Goal: Task Accomplishment & Management: Use online tool/utility

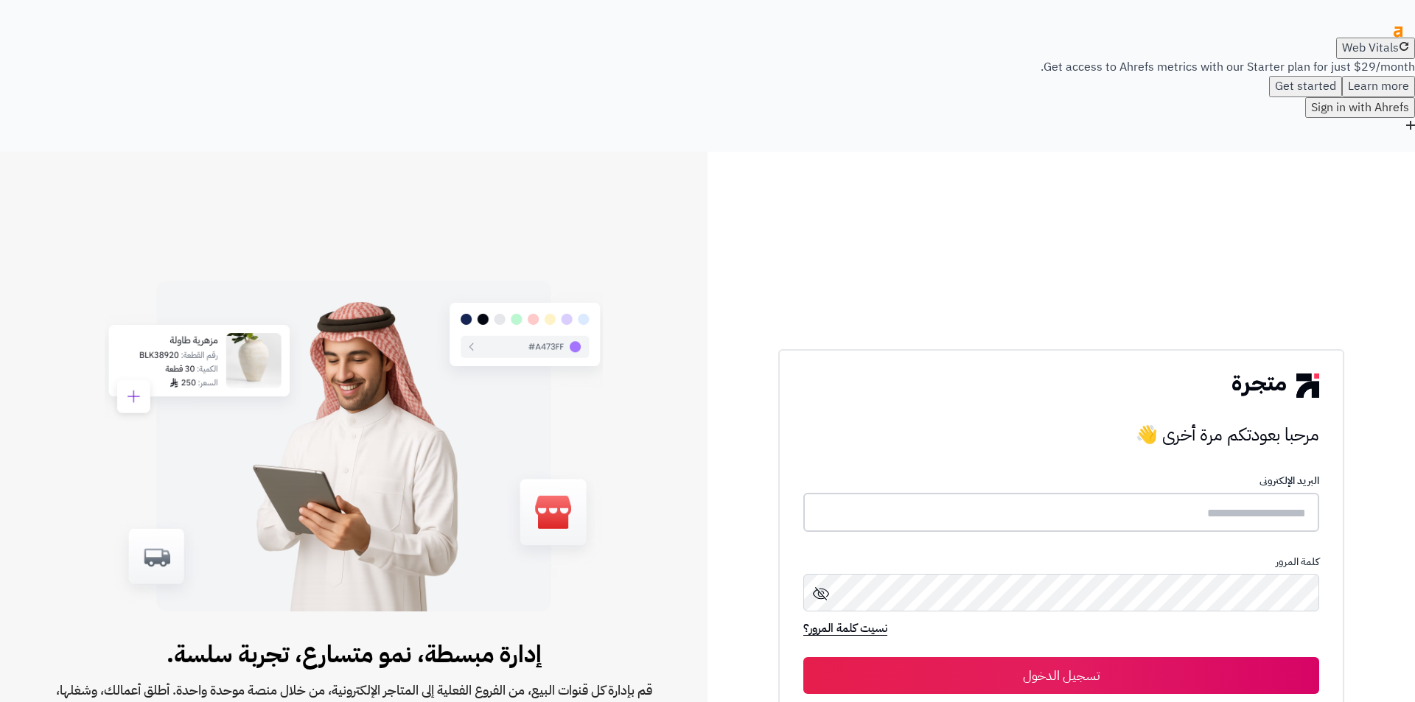
type input "**********"
click at [1165, 657] on button "تسجيل الدخول" at bounding box center [1061, 675] width 516 height 37
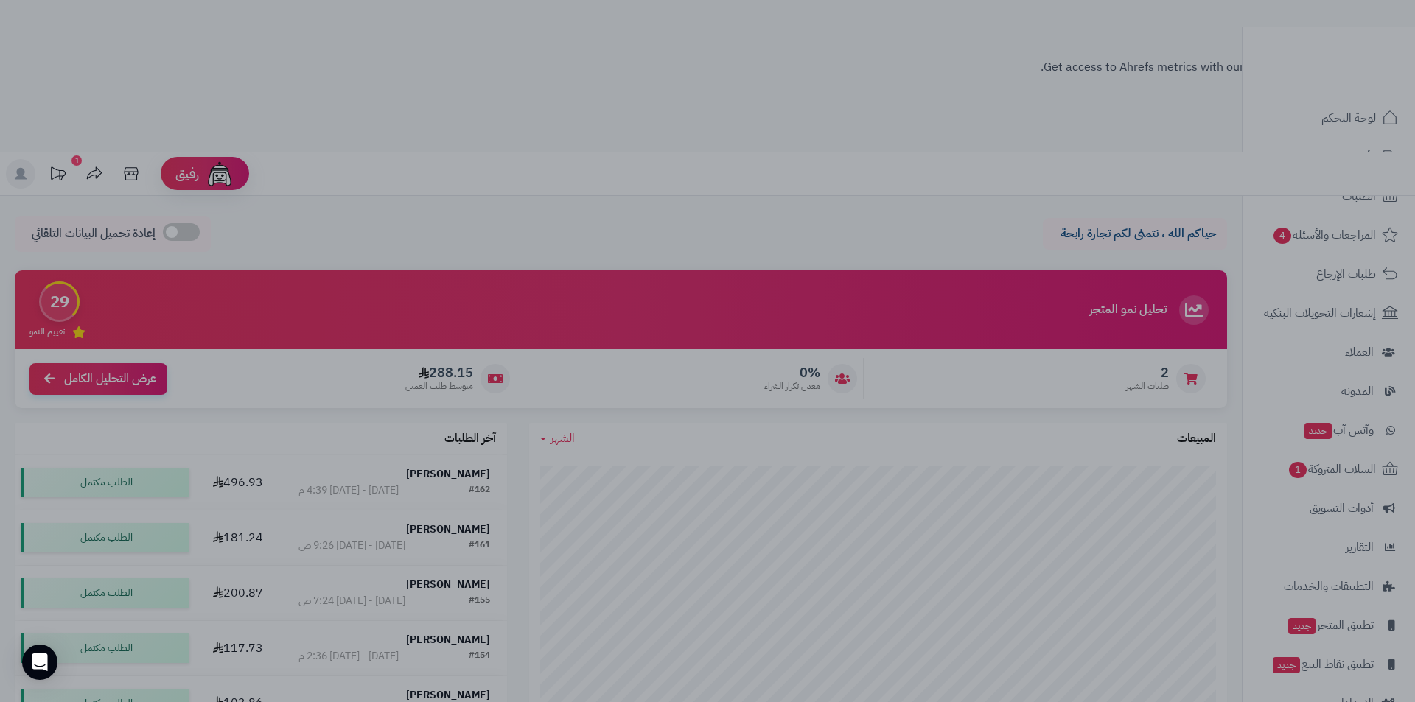
click at [403, 158] on div at bounding box center [707, 351] width 1415 height 702
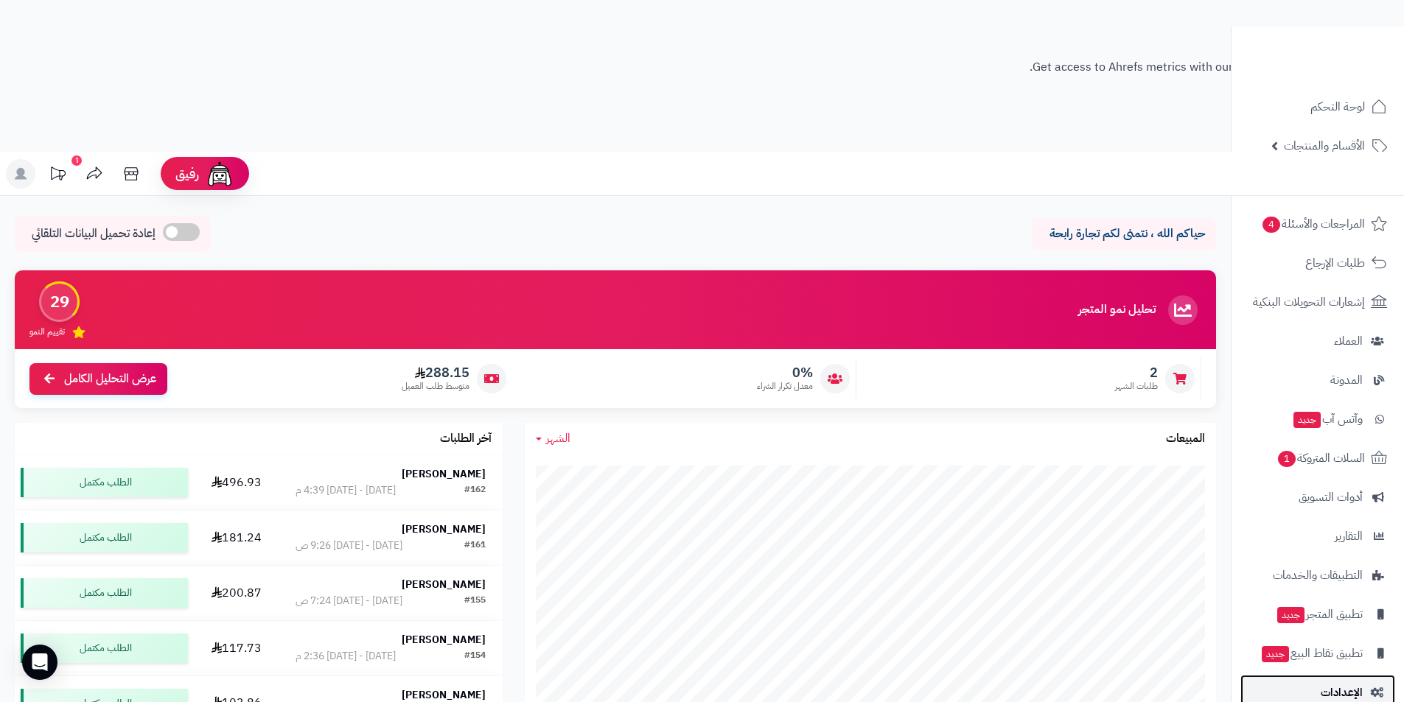
click at [1341, 685] on span "الإعدادات" at bounding box center [1342, 692] width 42 height 21
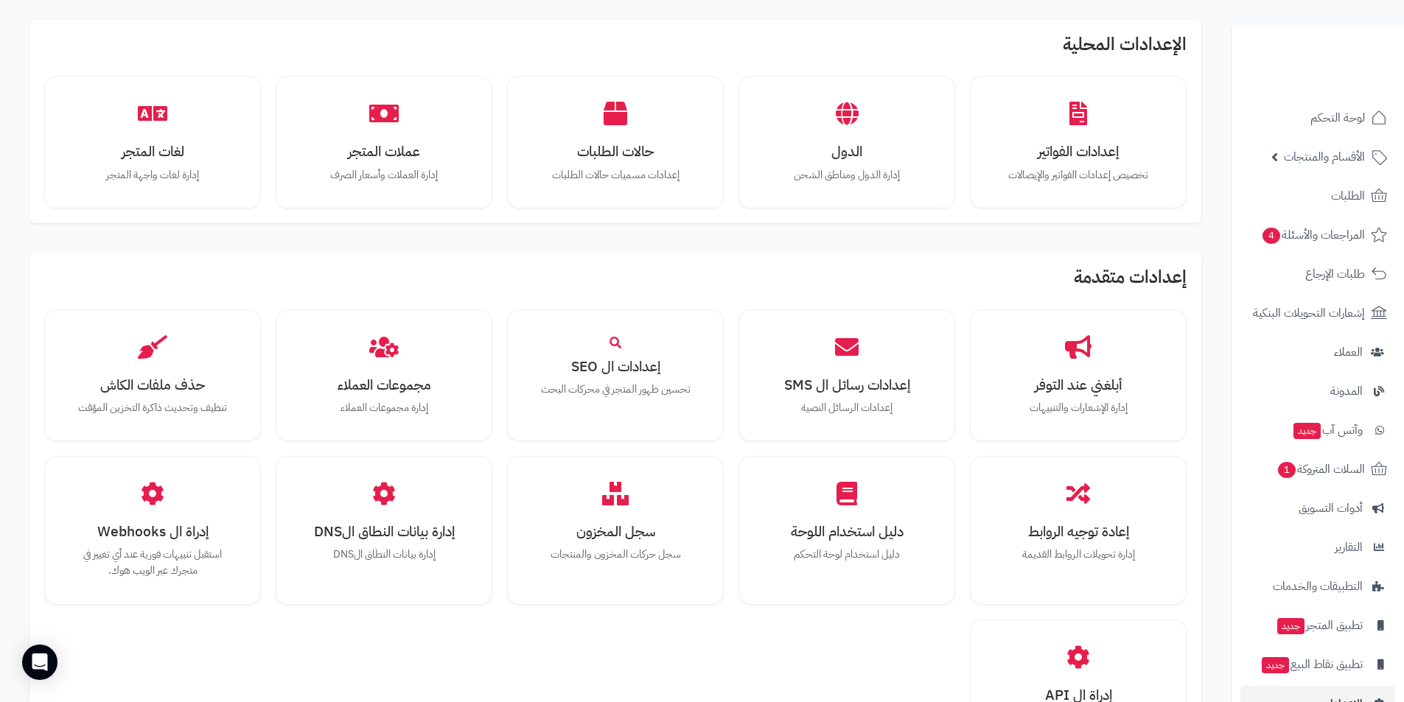
scroll to position [926, 0]
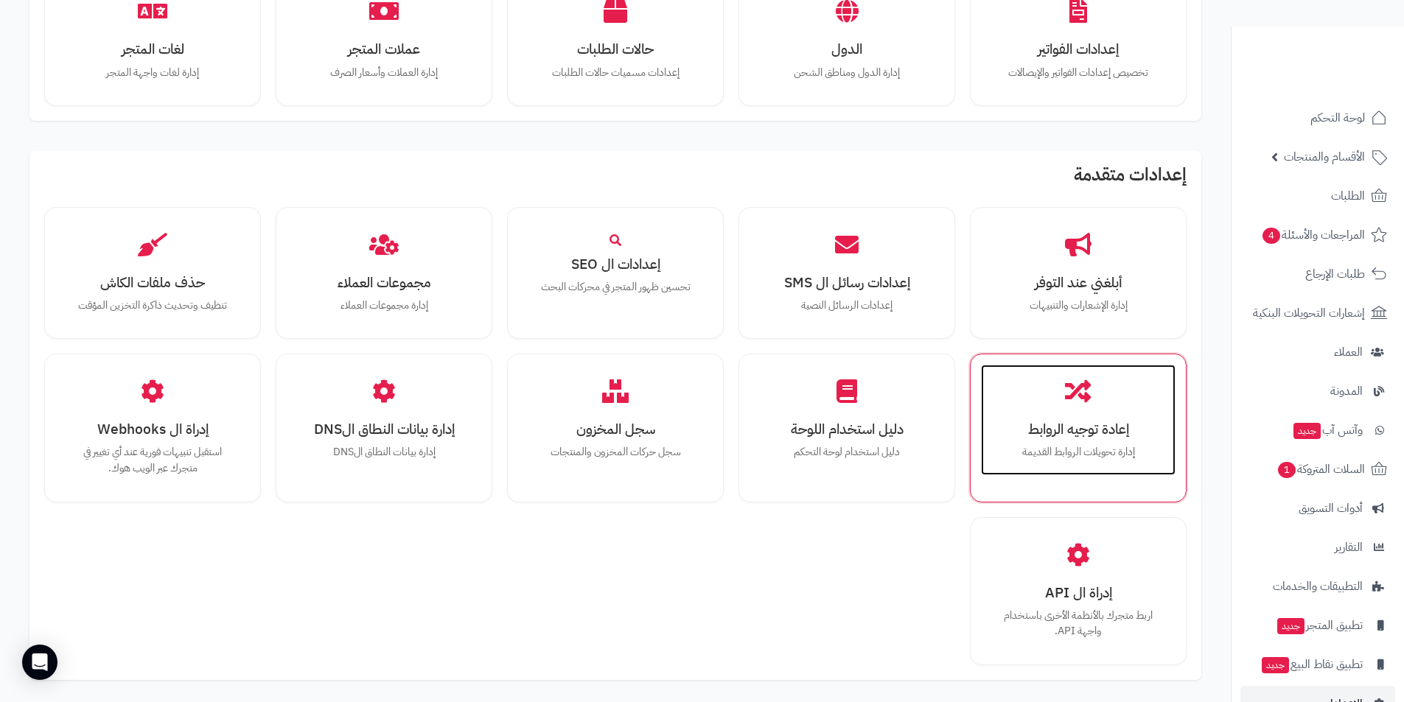
click at [1113, 444] on p "إدارة تحويلات الروابط القديمة" at bounding box center [1078, 452] width 165 height 16
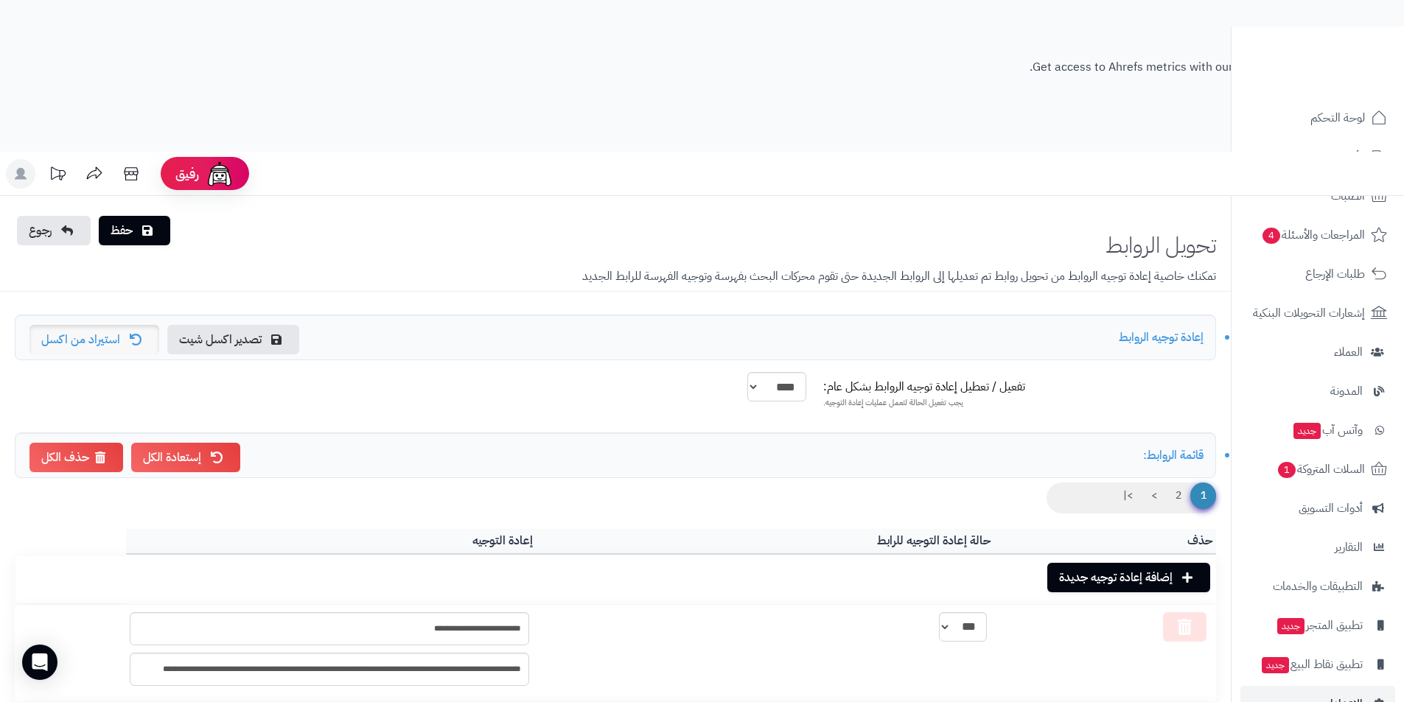
click at [85, 325] on link "استيراد من اكسل" at bounding box center [94, 339] width 130 height 29
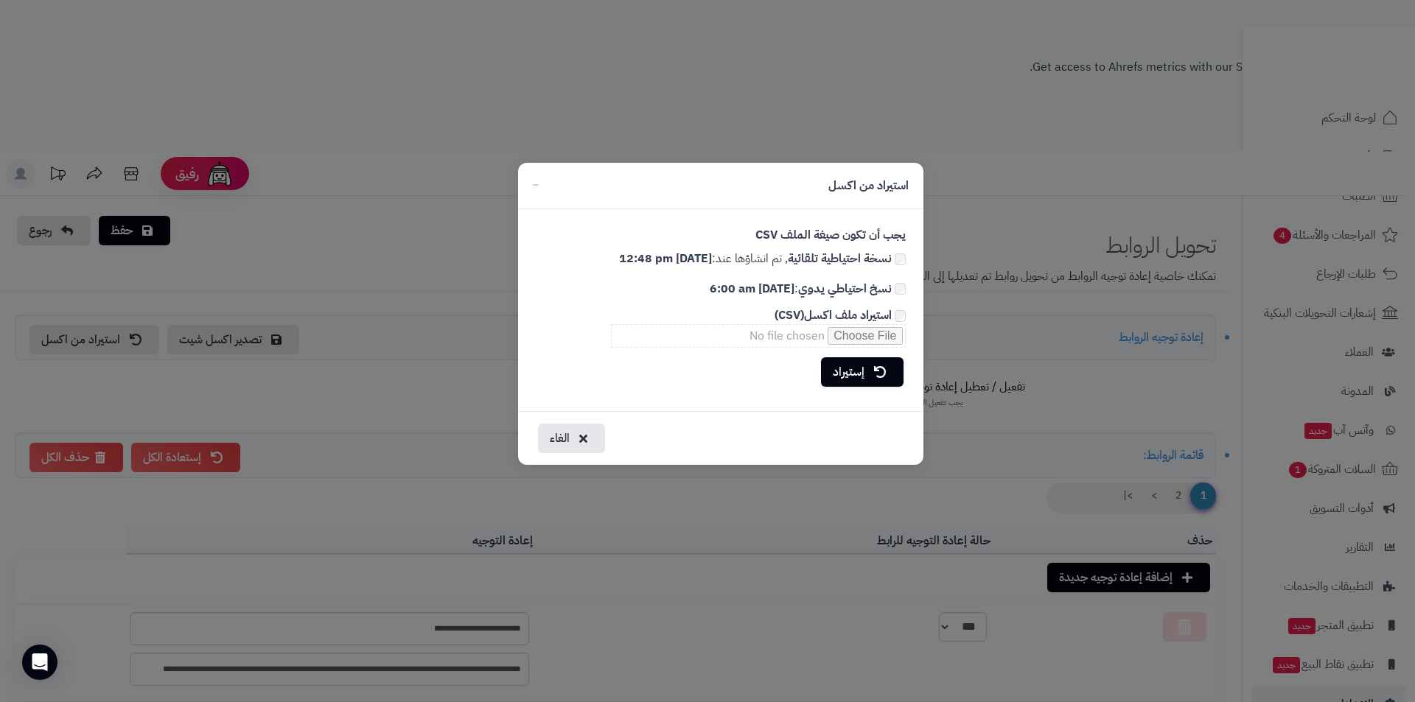
click at [392, 279] on div "استيراد من اكسل يجب أن تكون صيغة الملف CSV نسخة احتياطية تلقائية , تم انشاؤها ع…" at bounding box center [707, 351] width 1415 height 702
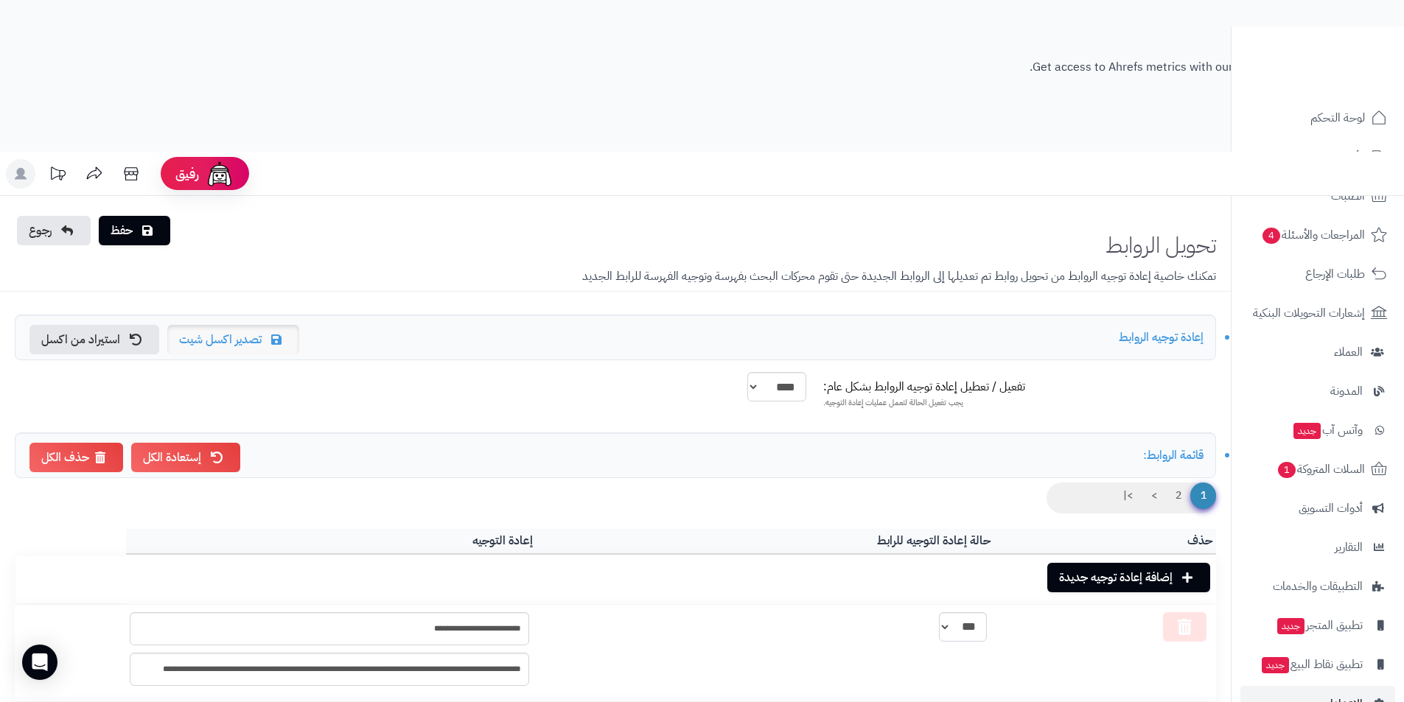
click at [262, 325] on link "تصدير اكسل شيت" at bounding box center [233, 339] width 132 height 29
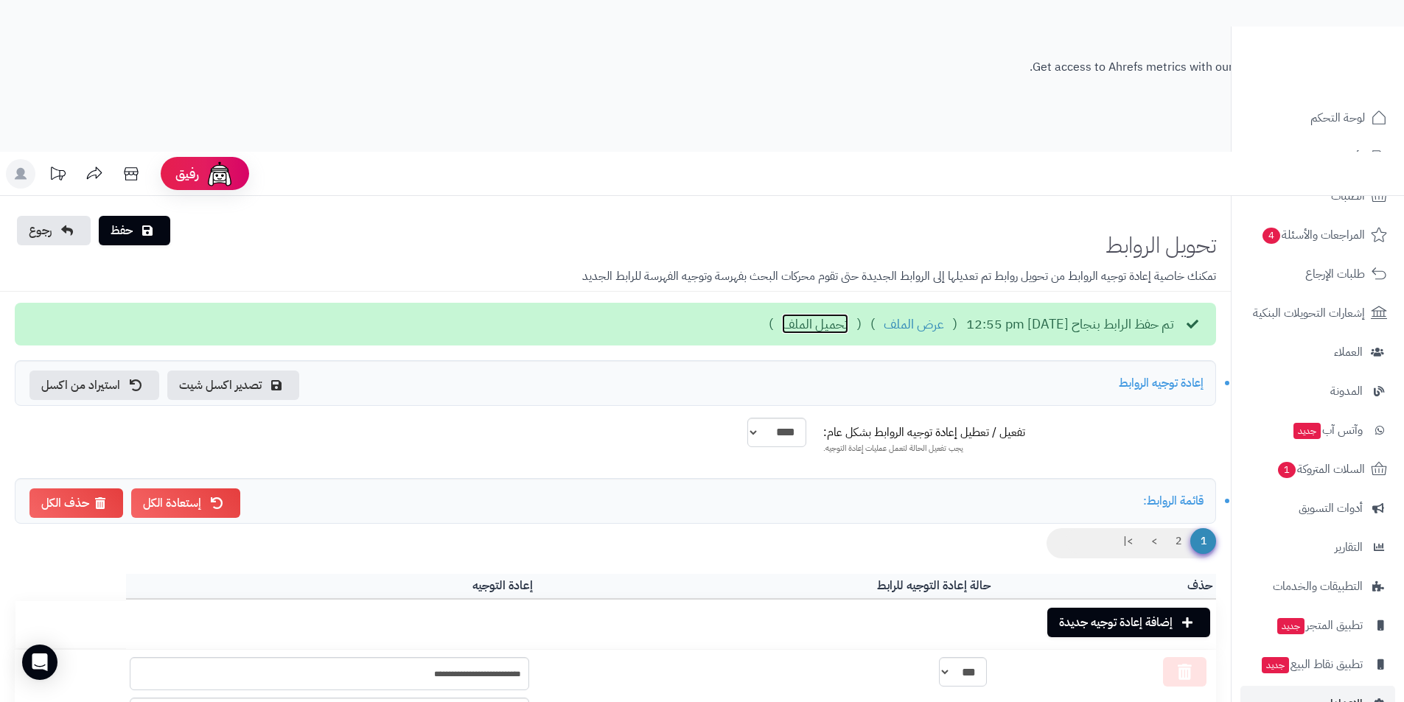
click at [782, 315] on link "تحميل الملف" at bounding box center [815, 324] width 66 height 19
click at [112, 371] on link "استيراد من اكسل" at bounding box center [94, 385] width 130 height 29
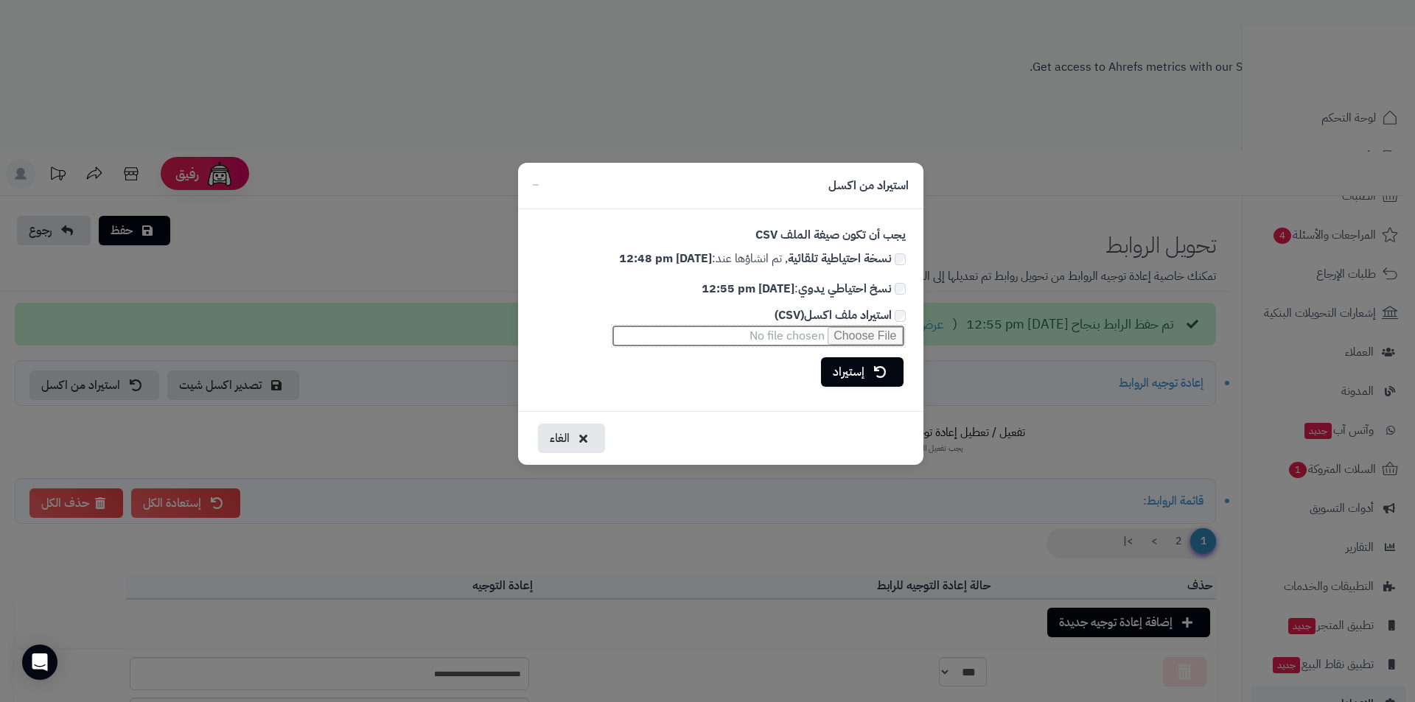
click at [873, 336] on input "استيراد ملف اكسل(CSV)" at bounding box center [758, 336] width 295 height 24
type input "**********"
click at [856, 376] on link "إستيراد" at bounding box center [862, 371] width 83 height 29
click at [856, 375] on link "سيتم إعادة تغيير جميع الروابط الحالية?" at bounding box center [805, 371] width 196 height 29
